Goal: Task Accomplishment & Management: Manage account settings

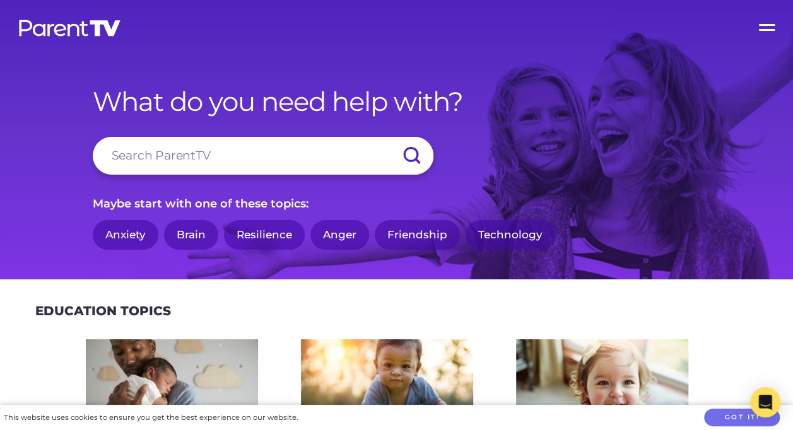
click at [767, 29] on label "Open Menu" at bounding box center [768, 25] width 50 height 50
click at [0, 0] on input "Open Menu" at bounding box center [0, 0] width 0 height 0
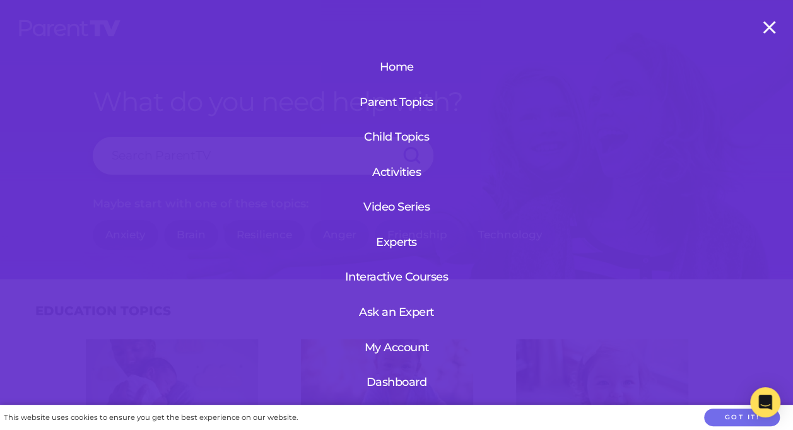
scroll to position [34, 0]
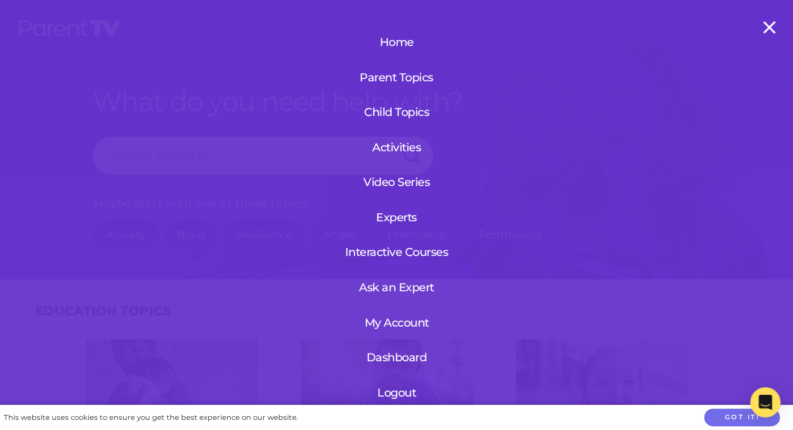
click at [411, 314] on link "My Account" at bounding box center [396, 323] width 77 height 33
